Goal: Transaction & Acquisition: Download file/media

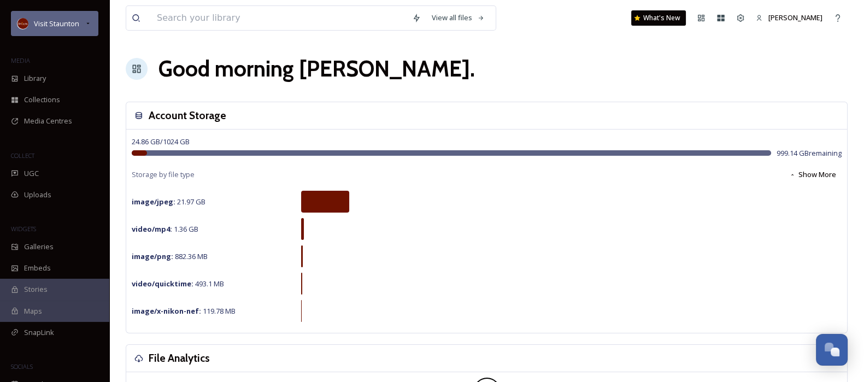
click at [45, 26] on span "Visit Staunton" at bounding box center [56, 24] width 45 height 10
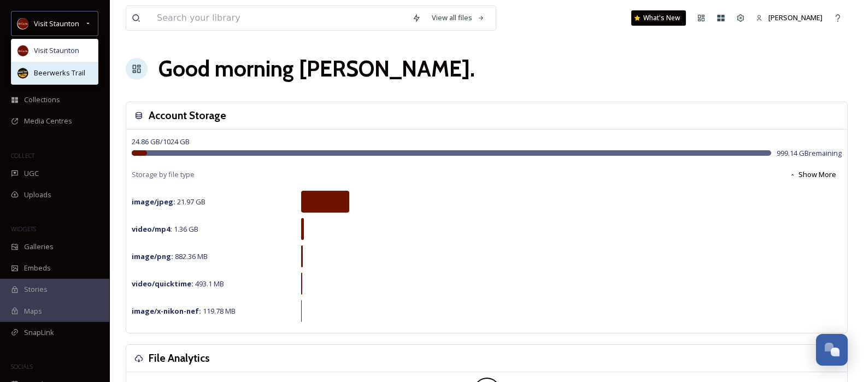
click at [57, 69] on span "Beerwerks Trail" at bounding box center [59, 73] width 51 height 10
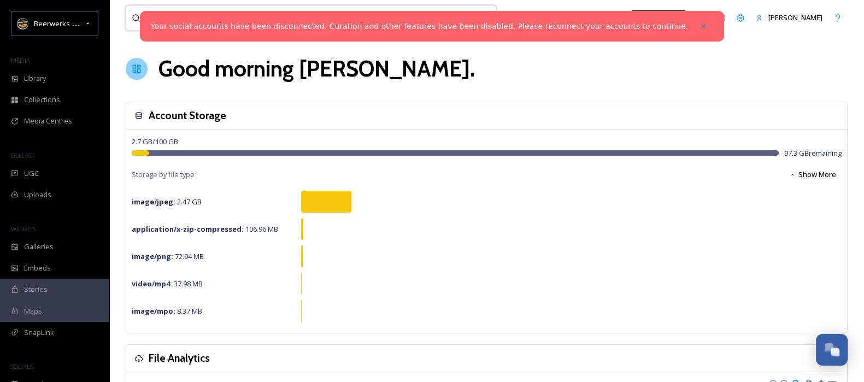
click at [156, 20] on input at bounding box center [278, 18] width 255 height 24
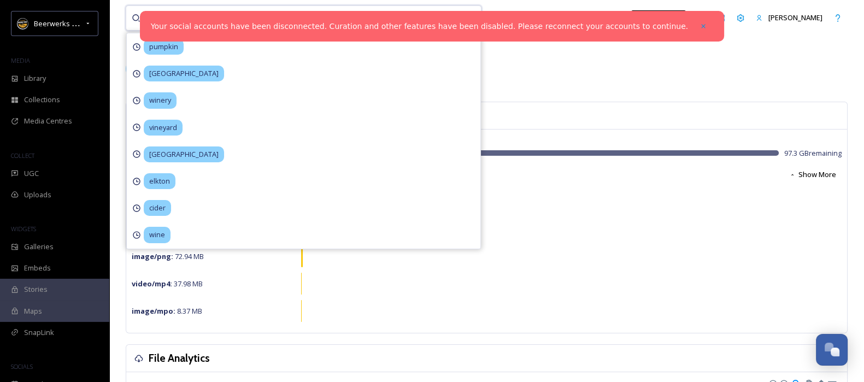
type input "cider"
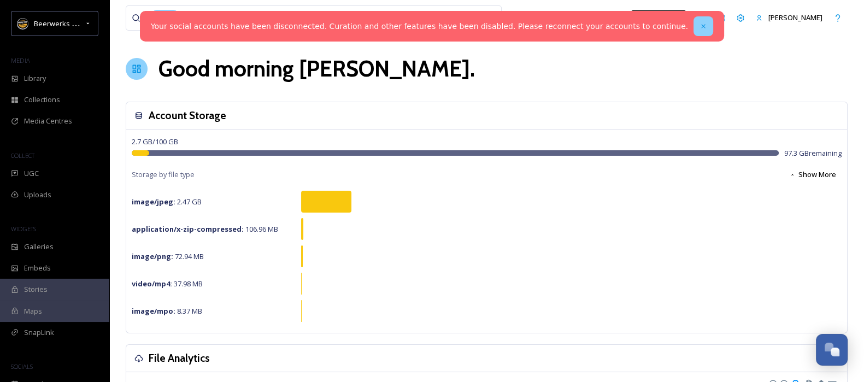
click at [700, 25] on icon at bounding box center [704, 26] width 8 height 8
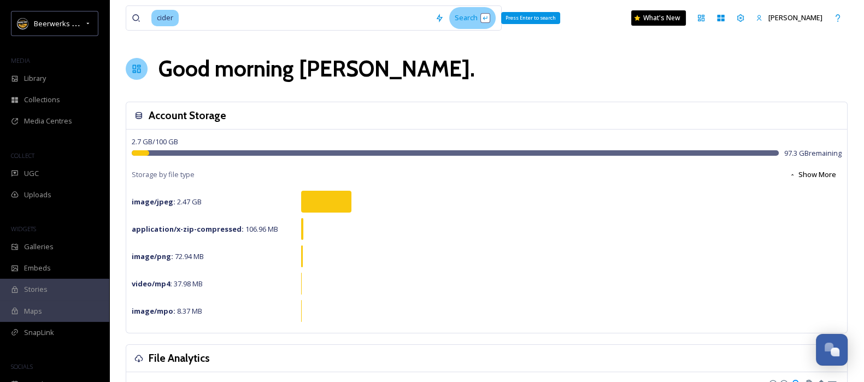
click at [473, 15] on div "Search Press Enter to search" at bounding box center [472, 17] width 46 height 21
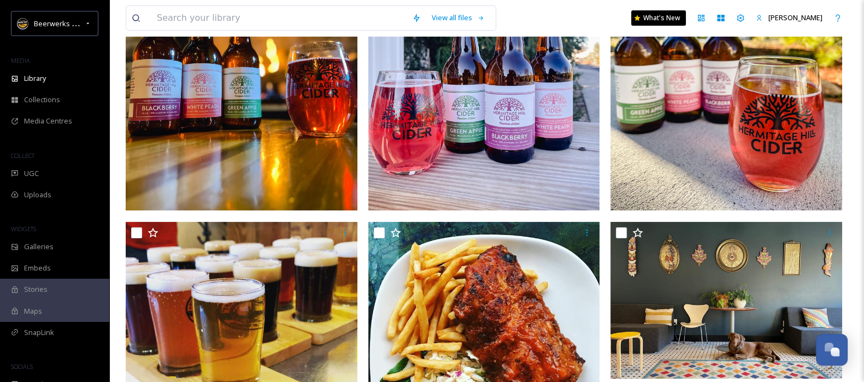
scroll to position [327, 0]
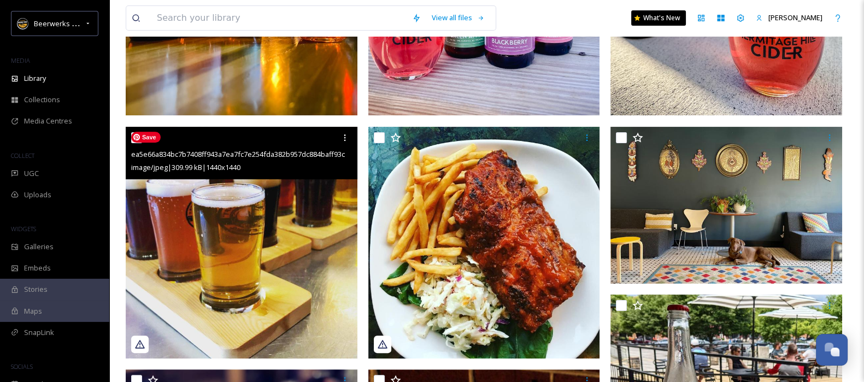
click at [277, 207] on img at bounding box center [242, 243] width 232 height 232
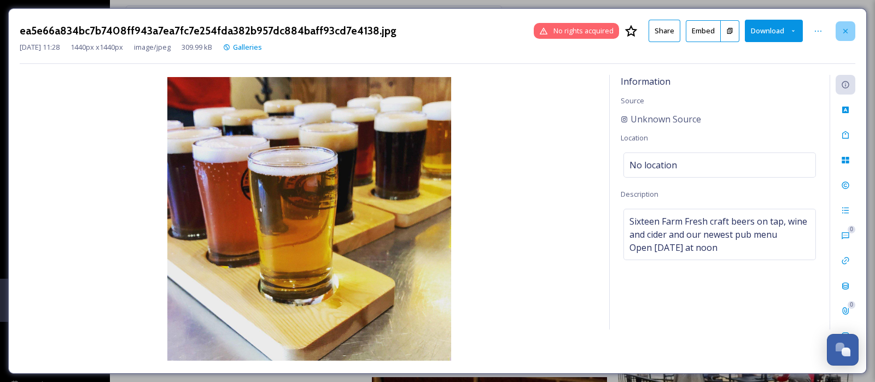
click at [849, 30] on icon at bounding box center [845, 31] width 9 height 9
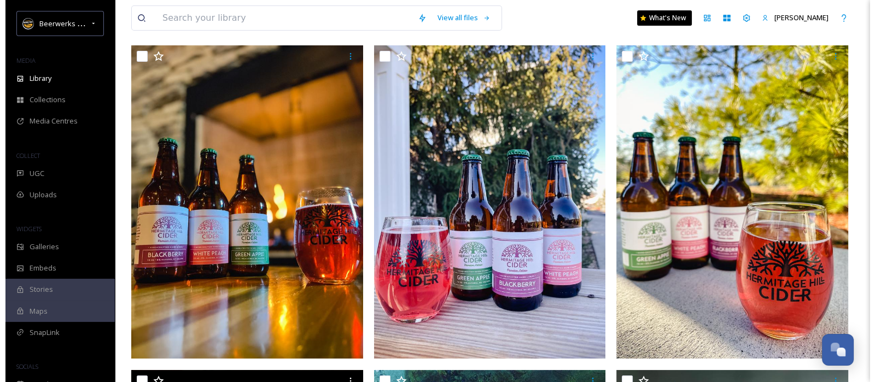
scroll to position [90, 0]
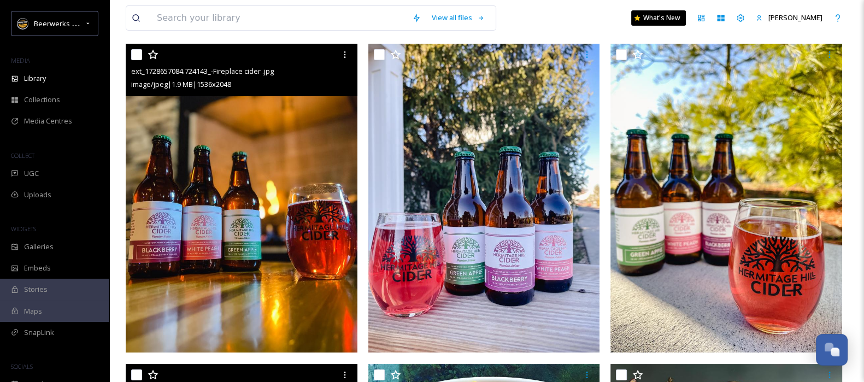
click at [303, 91] on div "ext_1728657084.724143_-Fireplace cider .jpg image/jpeg | 1.9 MB | 1536 x 2048" at bounding box center [242, 70] width 232 height 52
click at [293, 165] on img at bounding box center [242, 198] width 232 height 309
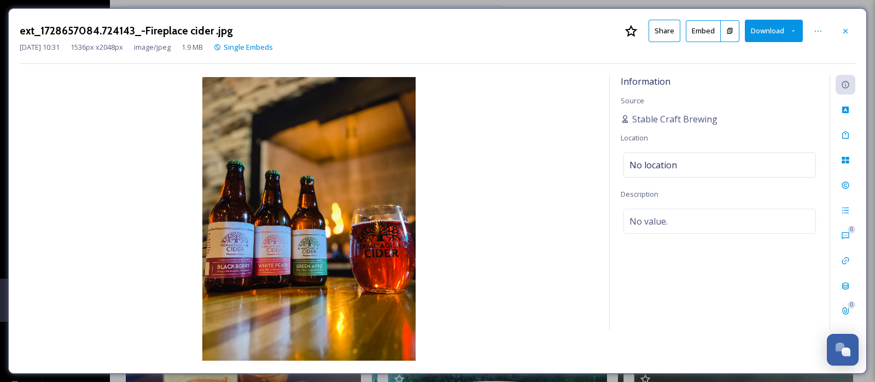
click at [767, 32] on button "Download" at bounding box center [774, 31] width 58 height 22
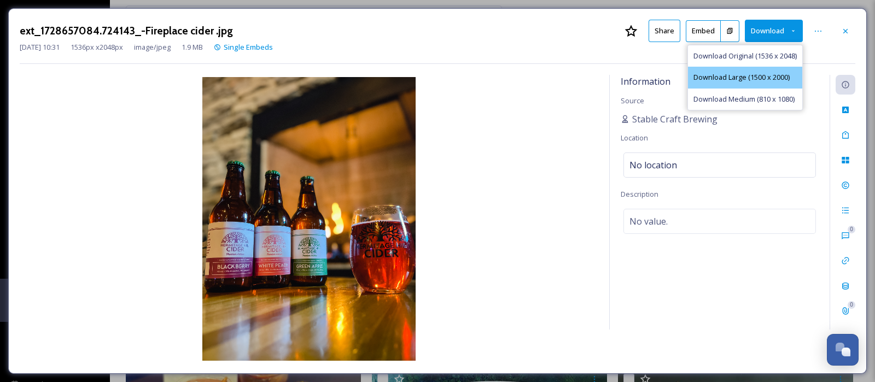
click at [710, 73] on span "Download Large (1500 x 2000)" at bounding box center [741, 77] width 96 height 10
